Goal: Task Accomplishment & Management: Manage account settings

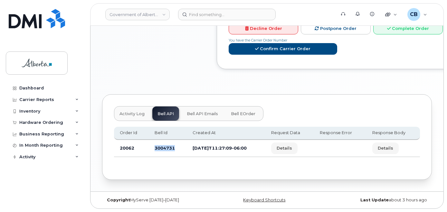
scroll to position [384, 0]
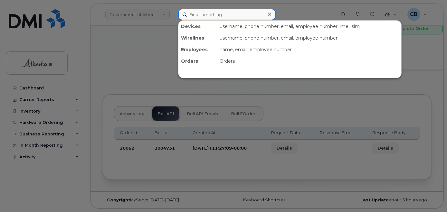
click at [190, 17] on input at bounding box center [227, 15] width 98 height 12
paste input "7802785040"
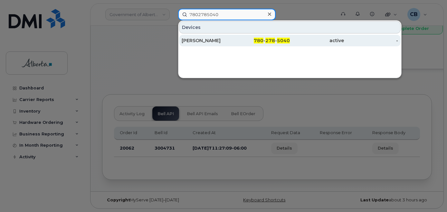
type input "7802785040"
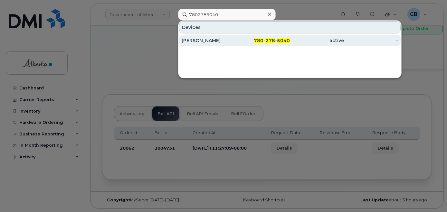
click at [192, 39] on div "[PERSON_NAME]" at bounding box center [209, 40] width 54 height 6
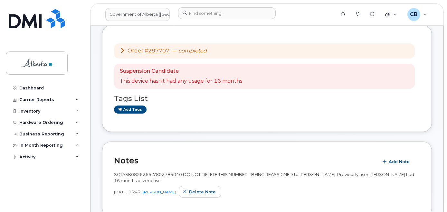
scroll to position [97, 0]
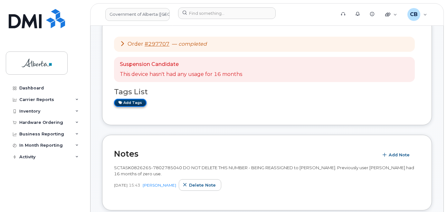
click at [127, 104] on link "Add tags" at bounding box center [130, 103] width 33 height 8
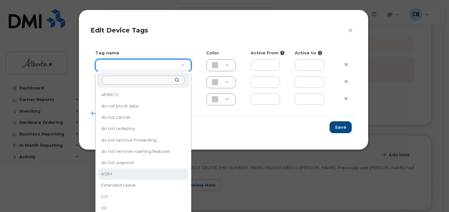
type input "eSIM"
type input "D6CDC1"
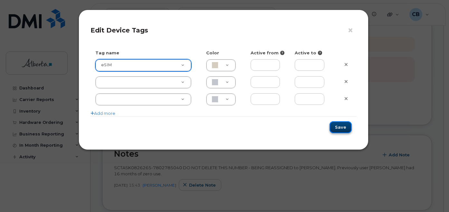
click at [338, 125] on button "Save" at bounding box center [340, 127] width 22 height 12
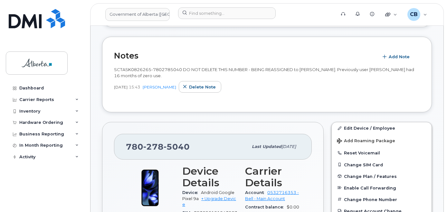
scroll to position [193, 0]
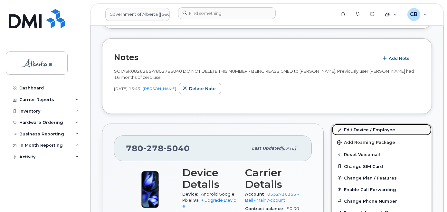
click at [363, 129] on link "Edit Device / Employee" at bounding box center [382, 130] width 100 height 12
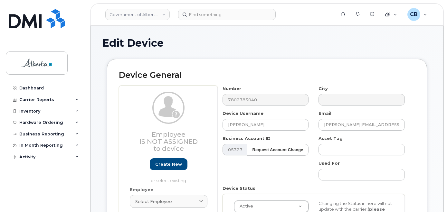
select select "4120335"
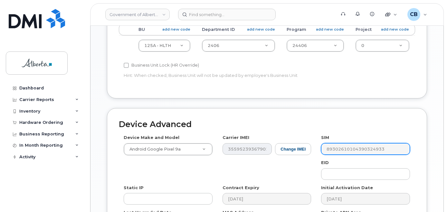
scroll to position [354, 0]
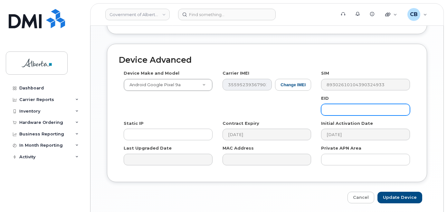
click at [346, 104] on input "text" at bounding box center [365, 110] width 89 height 12
paste input "89033023553429009100039829039310"
type input "89033023553429009100039829039310"
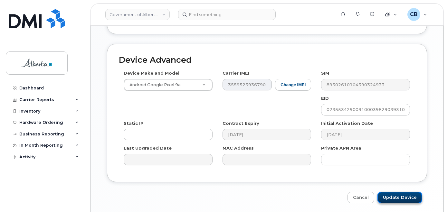
click at [403, 192] on input "Update Device" at bounding box center [399, 198] width 45 height 12
type input "Saving..."
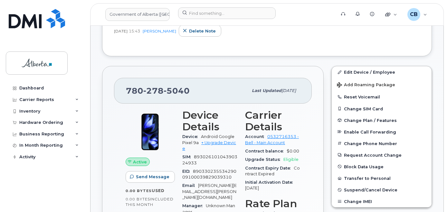
scroll to position [232, 0]
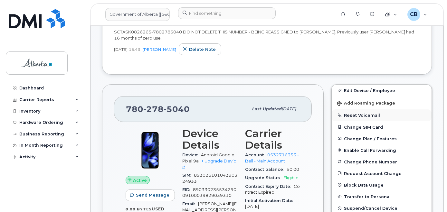
click at [353, 114] on button "Reset Voicemail" at bounding box center [382, 115] width 100 height 12
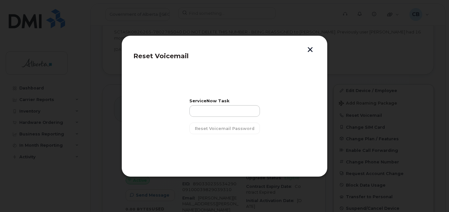
click at [207, 105] on div "ServiceNow Task" at bounding box center [224, 108] width 71 height 18
click at [200, 113] on input "text" at bounding box center [224, 111] width 71 height 12
paste input "SCTASK0826265"
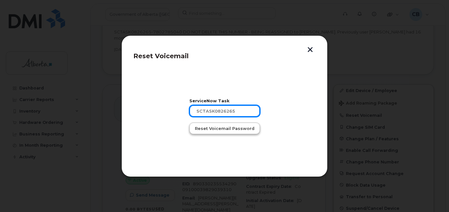
type input "SCTASK0826265"
click at [206, 129] on span "Reset Voicemail Password" at bounding box center [225, 129] width 60 height 6
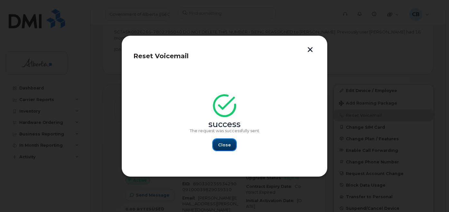
click at [227, 145] on span "Close" at bounding box center [224, 145] width 13 height 6
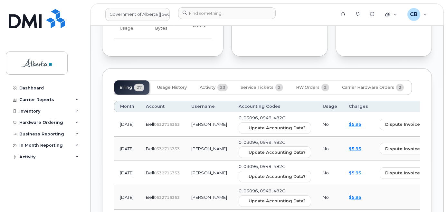
scroll to position [727, 0]
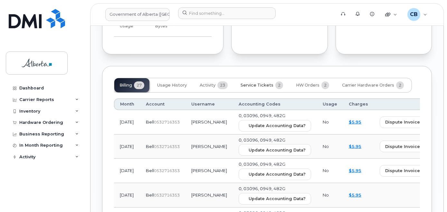
click at [264, 83] on span "Service Tickets" at bounding box center [257, 85] width 33 height 5
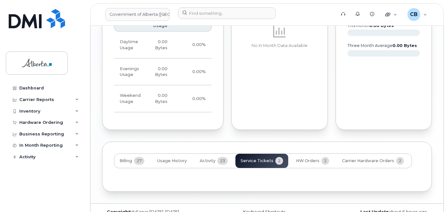
scroll to position [692, 0]
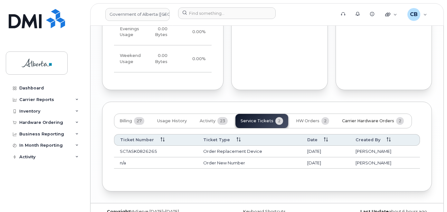
click at [364, 114] on button "Carrier Hardware Orders 2" at bounding box center [373, 121] width 72 height 14
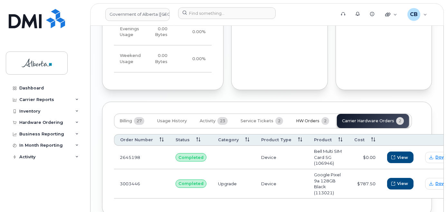
click at [303, 119] on span "HW Orders" at bounding box center [308, 121] width 24 height 5
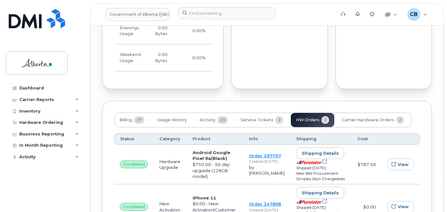
scroll to position [696, 0]
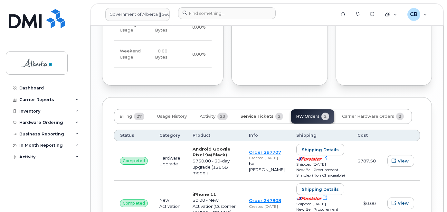
click at [257, 114] on span "Service Tickets" at bounding box center [257, 116] width 33 height 5
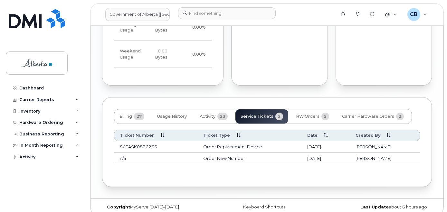
scroll to position [692, 0]
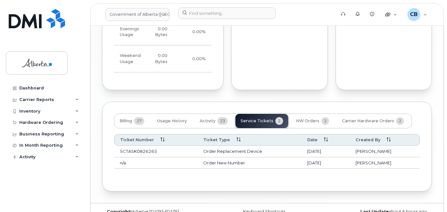
click at [140, 146] on td "SCTASK0826265" at bounding box center [155, 152] width 83 height 12
click at [209, 119] on span "Activity" at bounding box center [208, 121] width 16 height 5
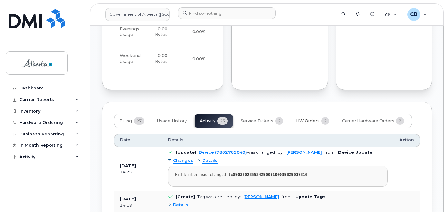
click at [305, 119] on span "HW Orders" at bounding box center [308, 121] width 24 height 5
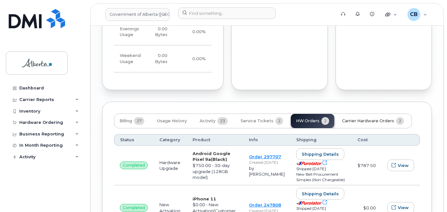
click at [375, 119] on span "Carrier Hardware Orders" at bounding box center [368, 121] width 52 height 5
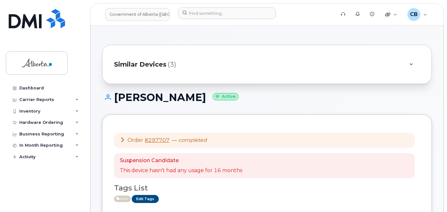
scroll to position [0, 0]
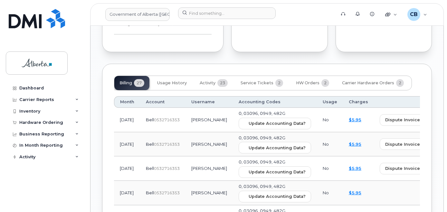
scroll to position [732, 0]
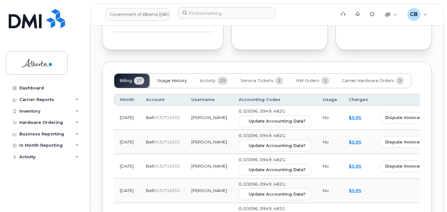
click at [165, 78] on span "Usage History" at bounding box center [172, 80] width 30 height 5
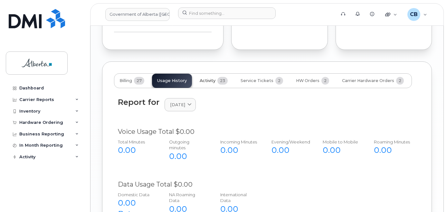
click at [213, 78] on span "Activity" at bounding box center [208, 80] width 16 height 5
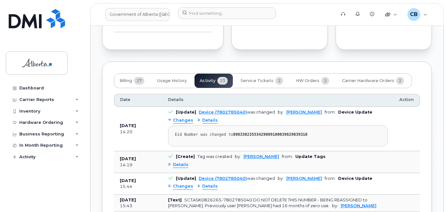
scroll to position [700, 0]
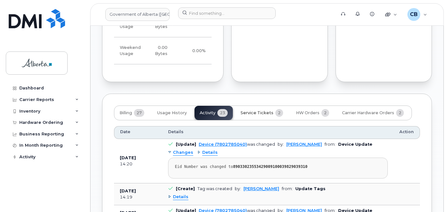
click at [265, 110] on span "Service Tickets" at bounding box center [257, 112] width 33 height 5
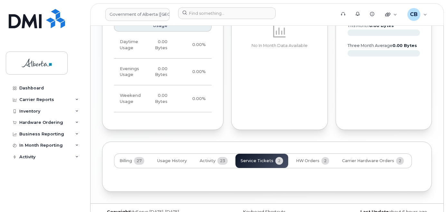
scroll to position [692, 0]
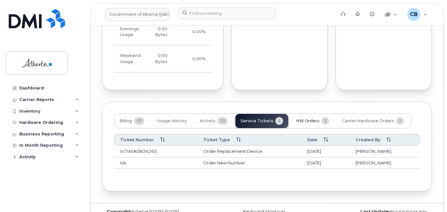
click at [305, 114] on button "HW Orders 2" at bounding box center [312, 121] width 43 height 14
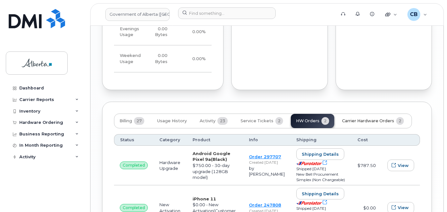
click at [365, 119] on span "Carrier Hardware Orders" at bounding box center [368, 121] width 52 height 5
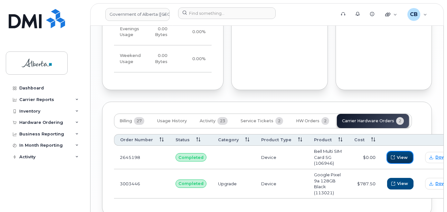
click at [398, 155] on span "View" at bounding box center [402, 158] width 11 height 6
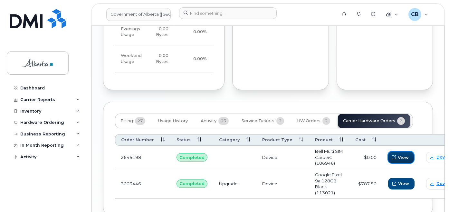
scroll to position [686, 0]
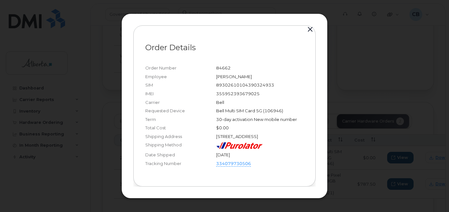
click at [308, 25] on button "button" at bounding box center [310, 29] width 10 height 9
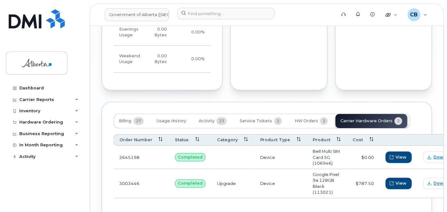
scroll to position [692, 0]
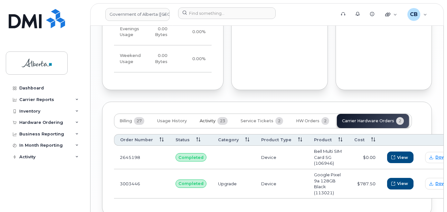
click at [214, 114] on button "Activity 23" at bounding box center [213, 121] width 38 height 14
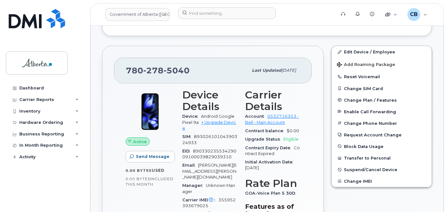
scroll to position [274, 0]
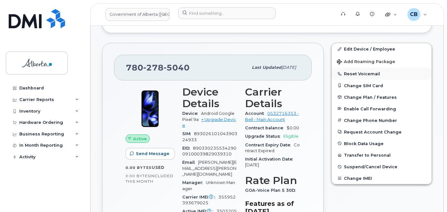
click at [367, 73] on button "Reset Voicemail" at bounding box center [382, 74] width 100 height 12
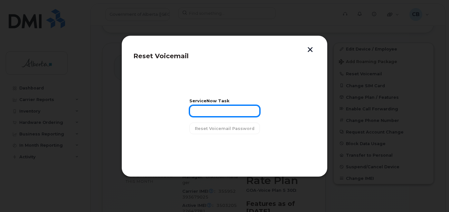
click at [210, 111] on input "text" at bounding box center [224, 111] width 71 height 12
paste input "SCTASK0826265"
type input "SCTASK0826265"
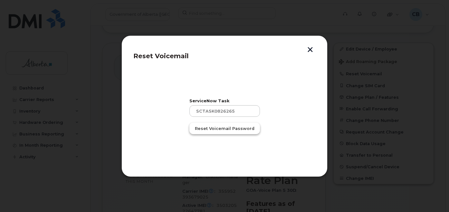
click at [209, 130] on span "Reset Voicemail Password" at bounding box center [225, 129] width 60 height 6
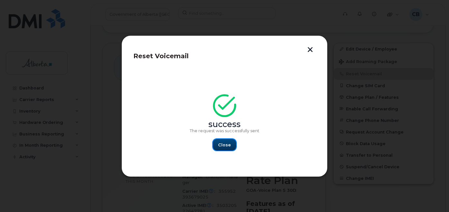
click at [227, 147] on span "Close" at bounding box center [224, 145] width 13 height 6
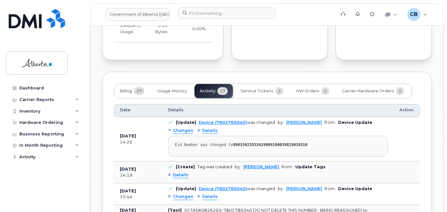
scroll to position [732, 0]
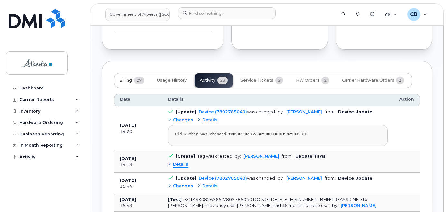
click at [125, 78] on span "Billing" at bounding box center [125, 80] width 13 height 5
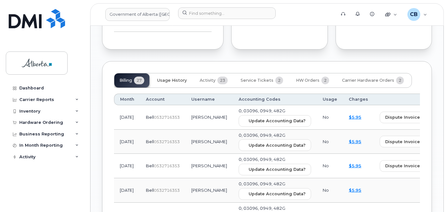
click at [165, 78] on span "Usage History" at bounding box center [172, 80] width 30 height 5
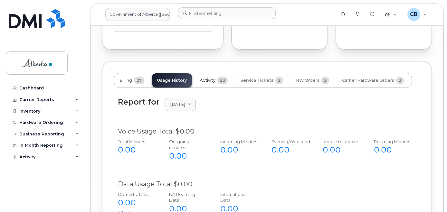
click at [211, 78] on span "Activity" at bounding box center [208, 80] width 16 height 5
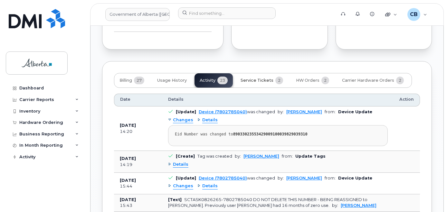
click at [253, 78] on span "Service Tickets" at bounding box center [257, 80] width 33 height 5
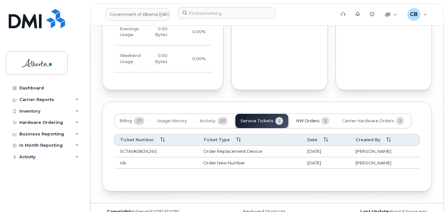
click at [304, 119] on span "HW Orders" at bounding box center [308, 121] width 24 height 5
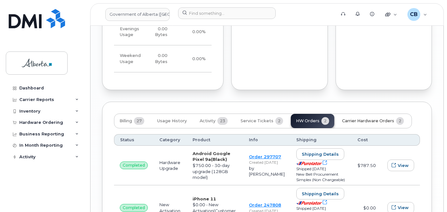
click at [356, 119] on span "Carrier Hardware Orders" at bounding box center [368, 121] width 52 height 5
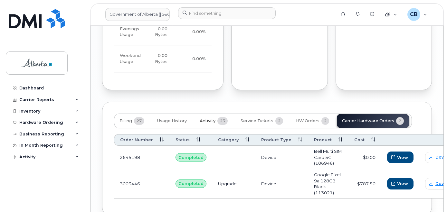
click at [203, 119] on span "Activity" at bounding box center [208, 121] width 16 height 5
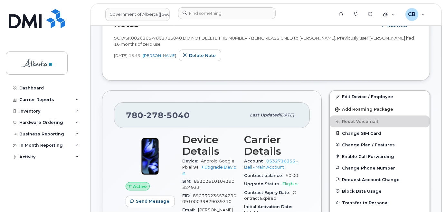
scroll to position [0, 0]
